Goal: Information Seeking & Learning: Learn about a topic

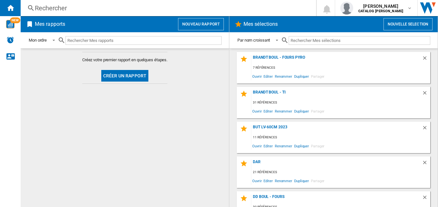
click at [113, 10] on div "Rechercher" at bounding box center [167, 8] width 264 height 9
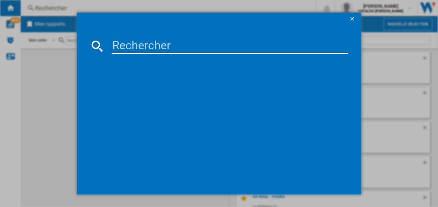
click at [168, 48] on input at bounding box center [230, 45] width 237 height 15
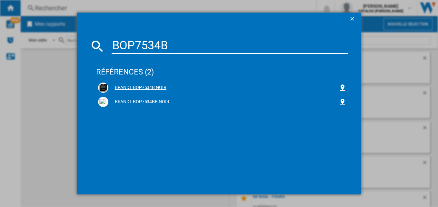
type input "BOP7534B"
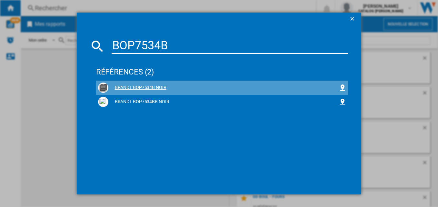
click at [148, 86] on div "BRANDT BOP7534B NOIR" at bounding box center [223, 87] width 231 height 6
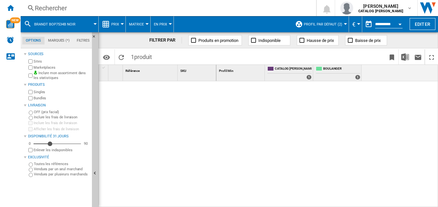
click at [109, 21] on ng-md-icon at bounding box center [106, 24] width 8 height 8
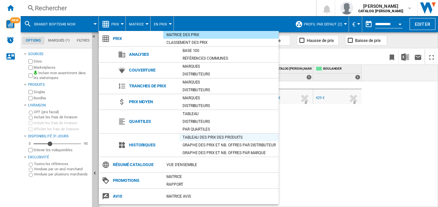
click at [205, 135] on div "Tableau des prix des produits" at bounding box center [228, 137] width 99 height 6
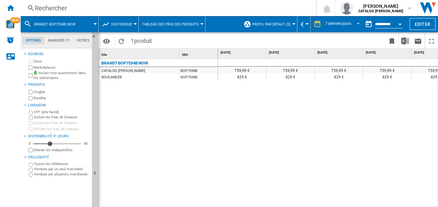
click at [283, 22] on button "Profil par défaut (2)" at bounding box center [273, 24] width 42 height 16
click at [272, 24] on span "Profil par défaut (2)" at bounding box center [271, 24] width 38 height 4
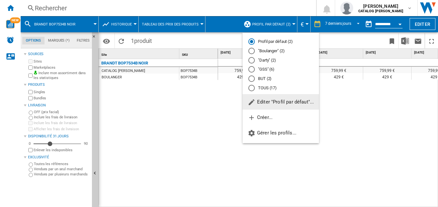
drag, startPoint x: 175, startPoint y: 110, endPoint x: 234, endPoint y: 65, distance: 74.1
click at [175, 109] on md-backdrop at bounding box center [219, 103] width 438 height 207
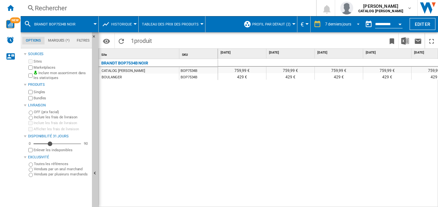
click at [343, 21] on md-select-value "7 derniers jours" at bounding box center [343, 24] width 38 height 10
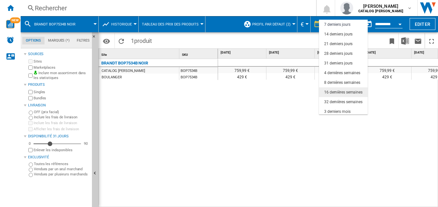
scroll to position [41, 0]
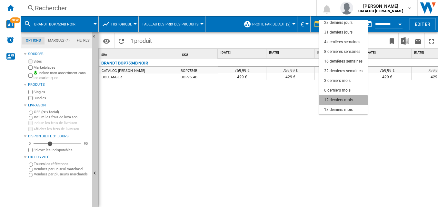
click at [343, 101] on div "12 derniers mois" at bounding box center [338, 99] width 28 height 5
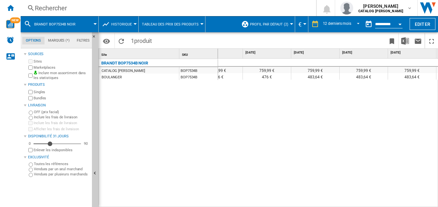
scroll to position [0, 214]
